Goal: Answer question/provide support: Answer question/provide support

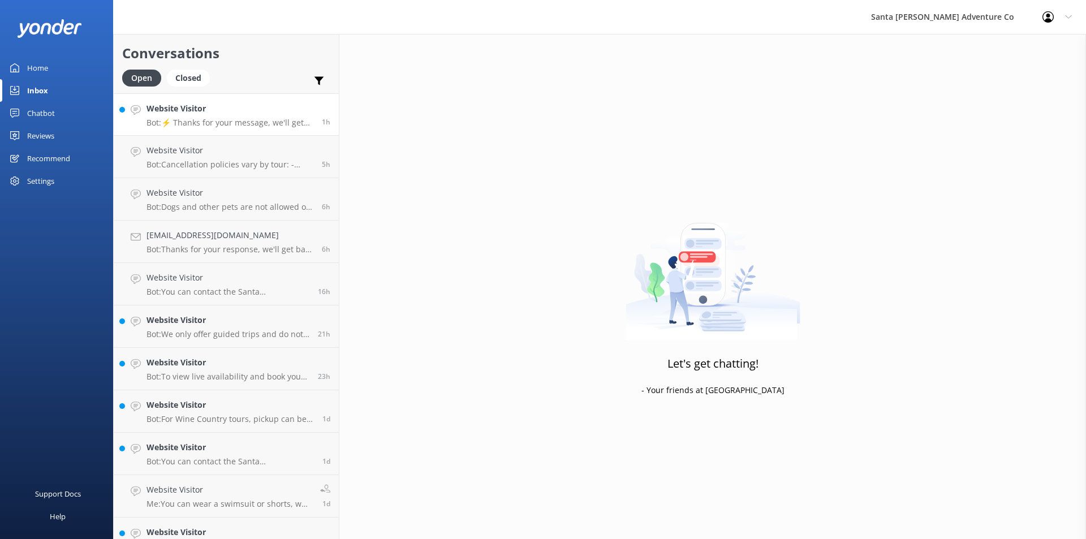
click at [183, 120] on p "Bot: ⚡ Thanks for your message, we'll get back to you as soon as we can. You're…" at bounding box center [230, 123] width 167 height 10
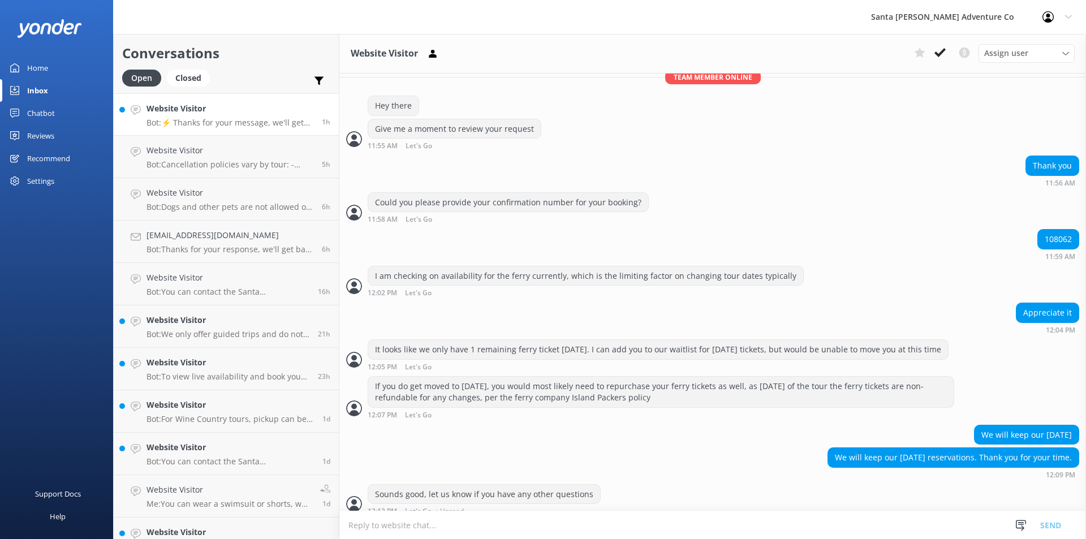
scroll to position [231, 0]
